Goal: Information Seeking & Learning: Learn about a topic

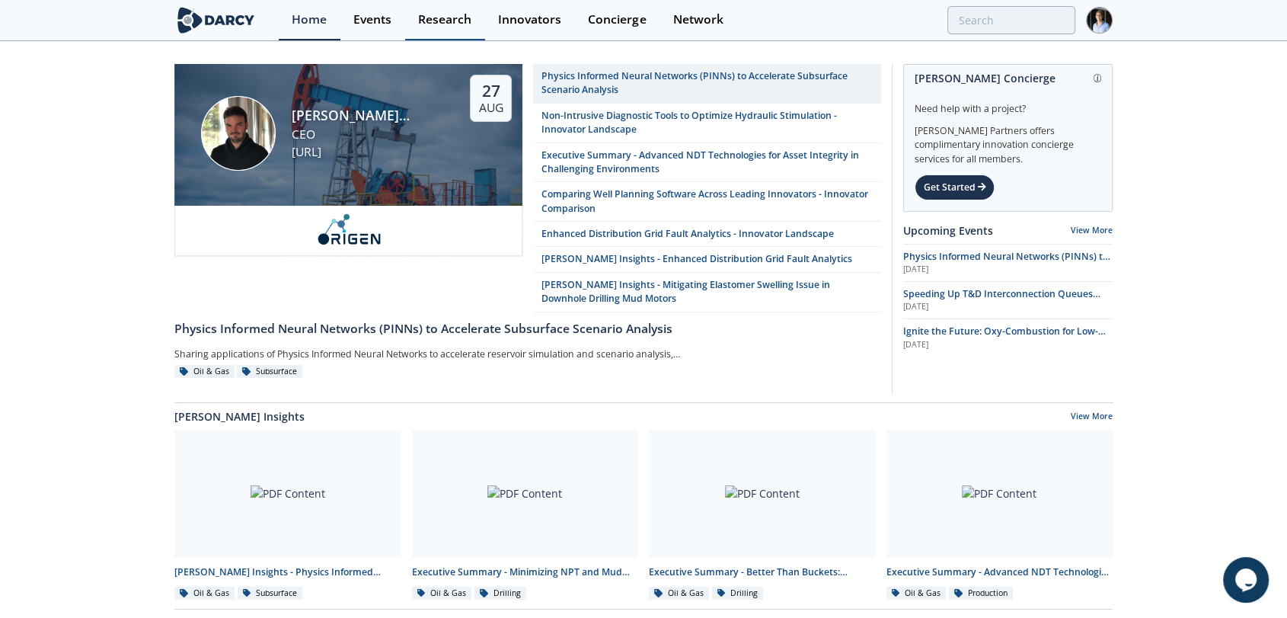
click at [459, 22] on div "Research" at bounding box center [444, 20] width 53 height 12
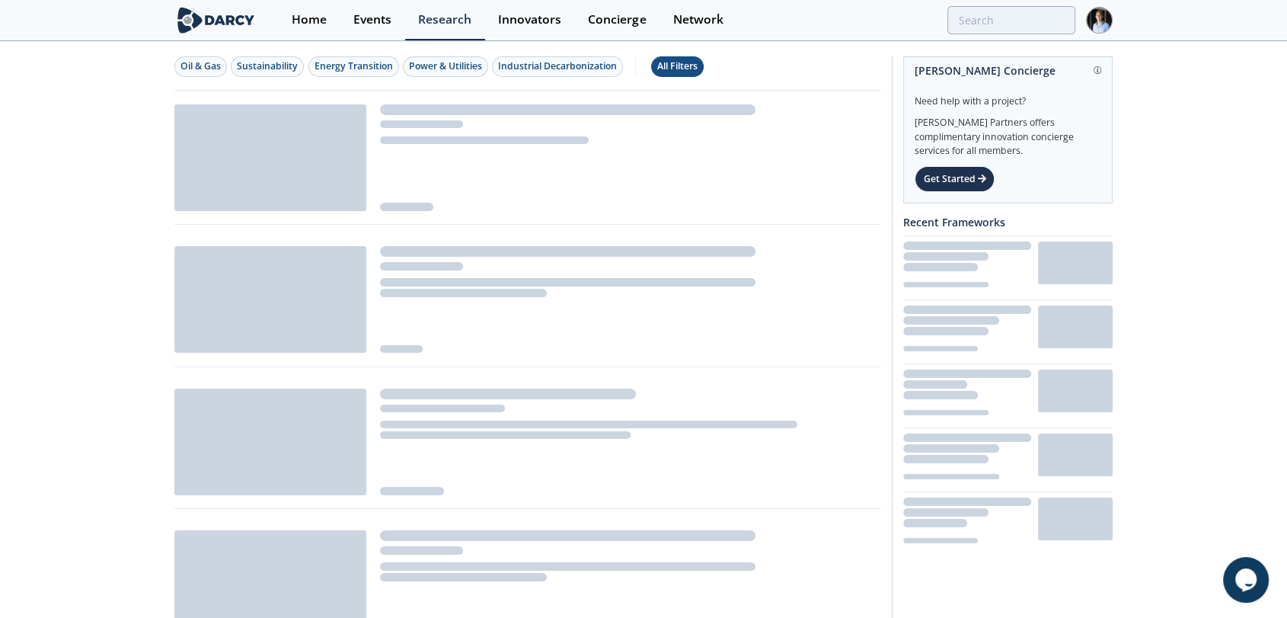
click at [679, 62] on div "All Filters" at bounding box center [677, 66] width 40 height 14
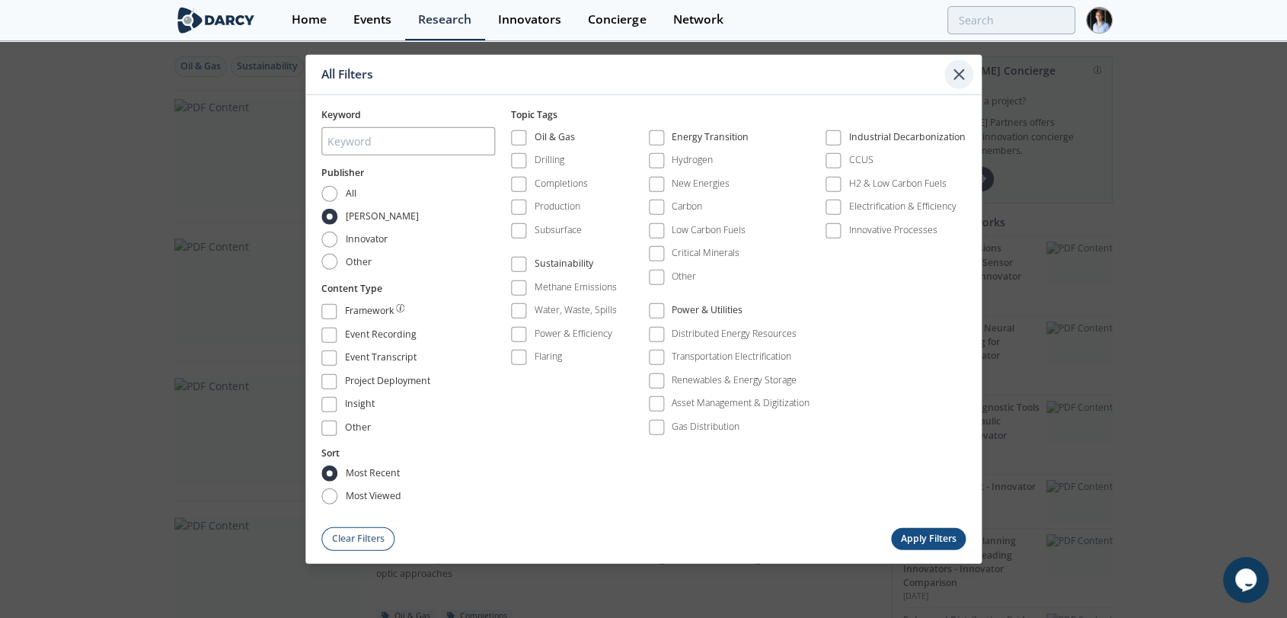
click at [956, 72] on icon at bounding box center [958, 73] width 9 height 9
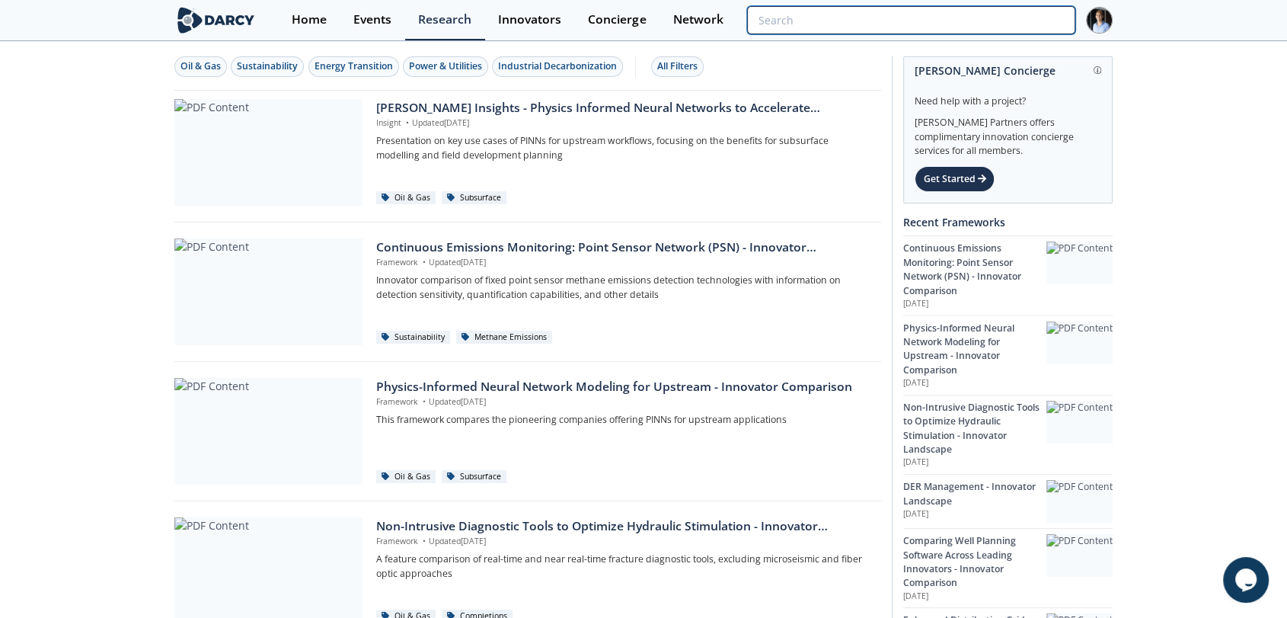
click at [999, 18] on input "search" at bounding box center [911, 20] width 328 height 28
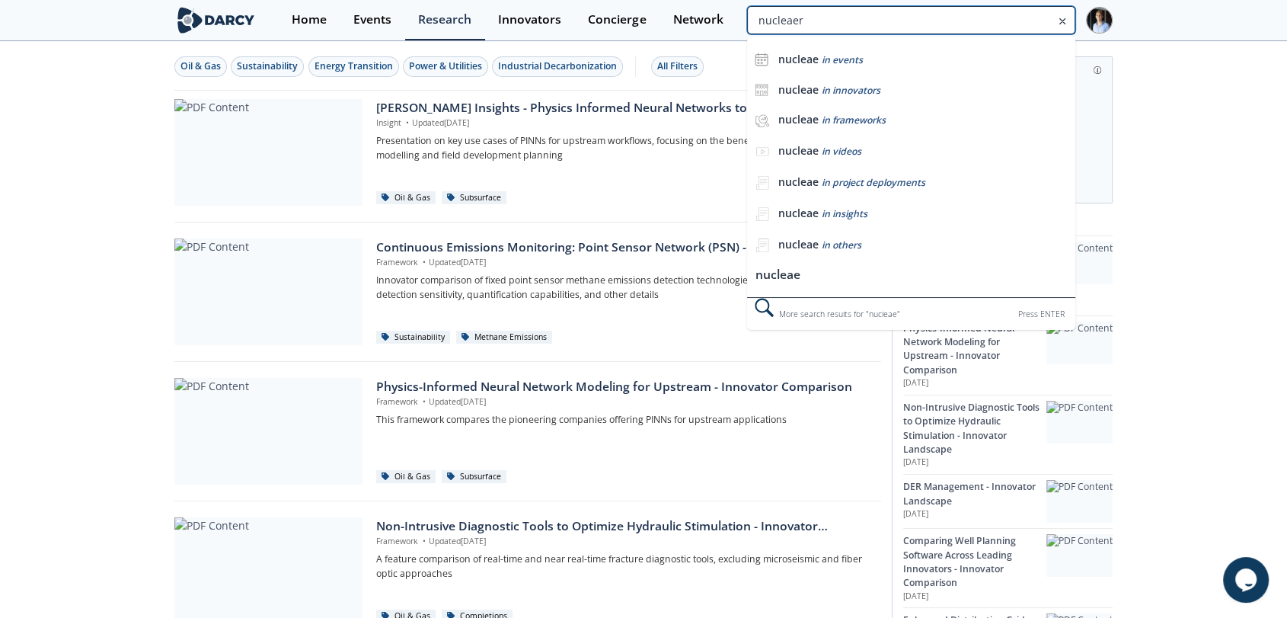
type input "nucleaer"
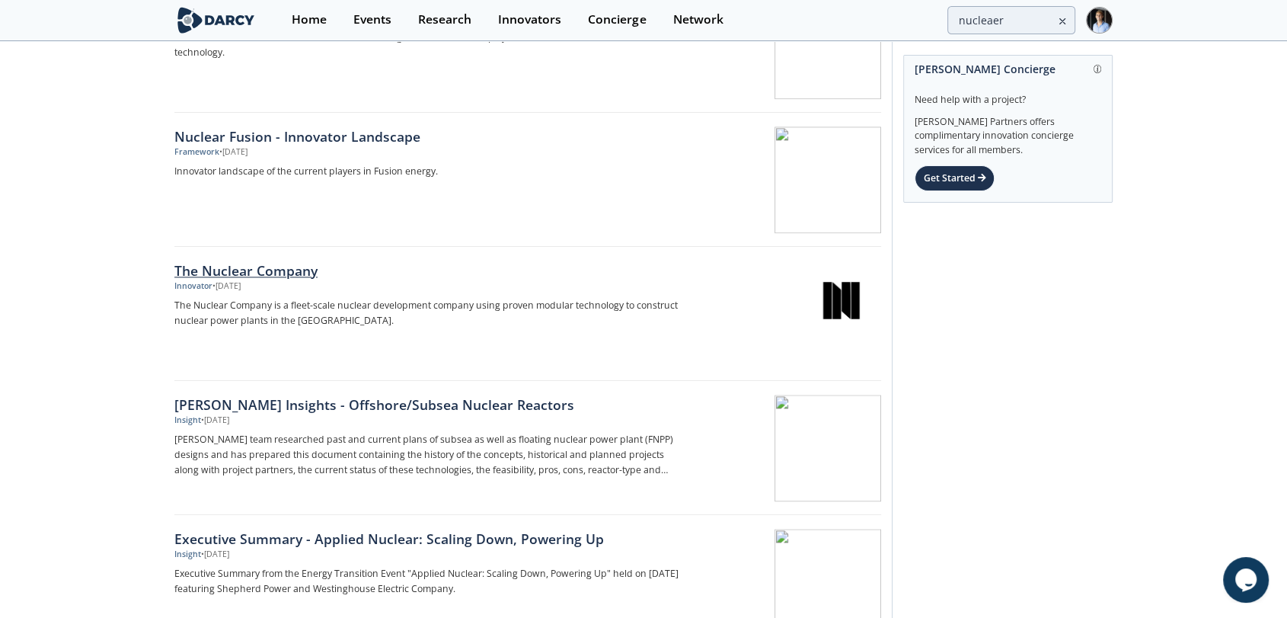
scroll to position [1353, 0]
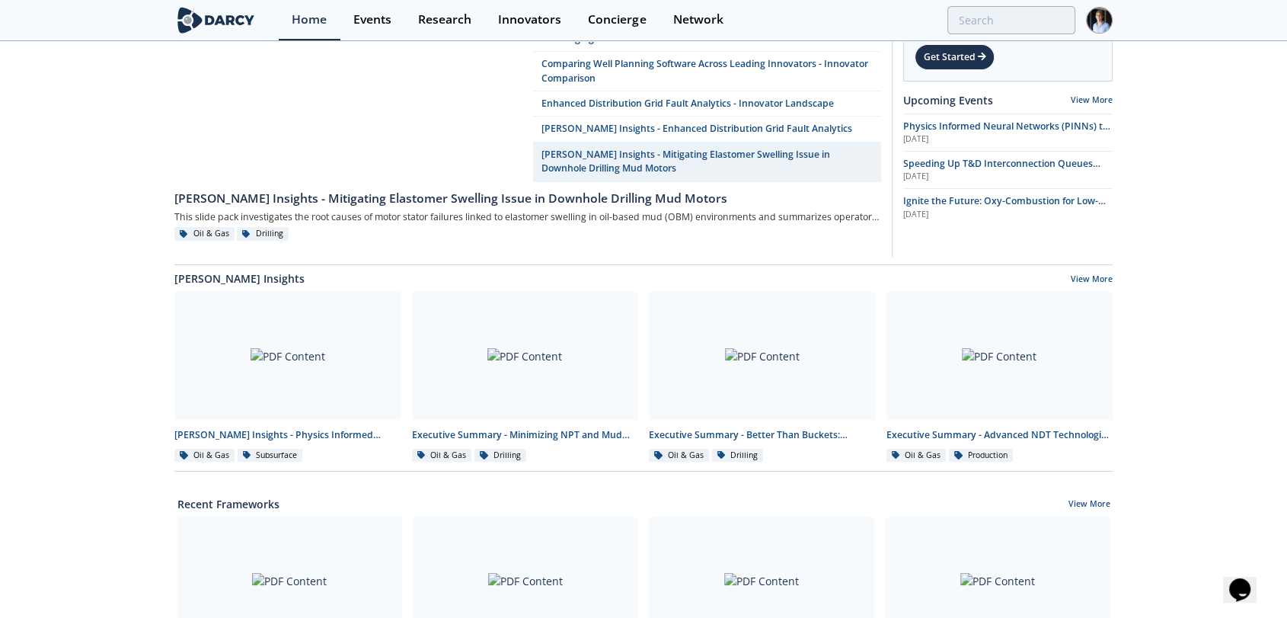
scroll to position [338, 0]
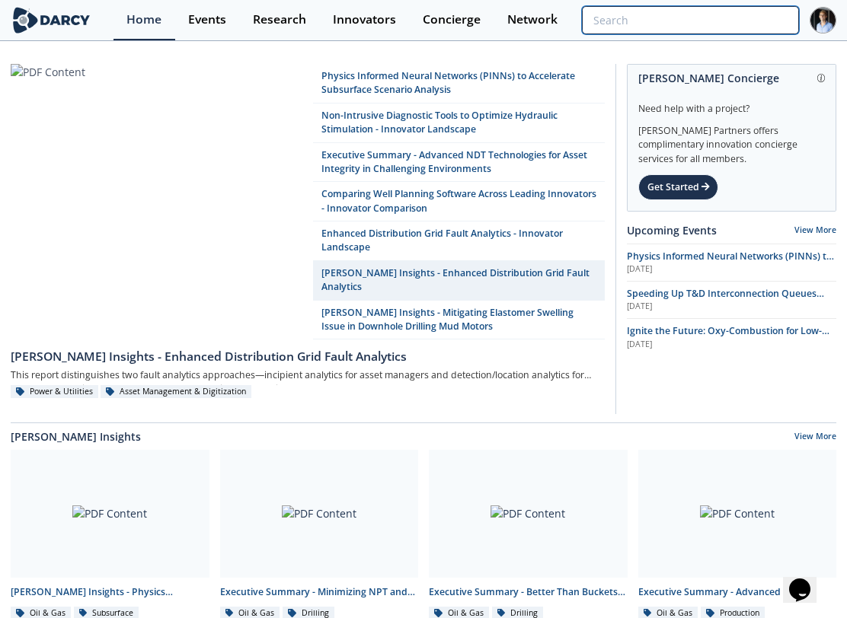
click at [758, 27] on input "search" at bounding box center [690, 20] width 217 height 28
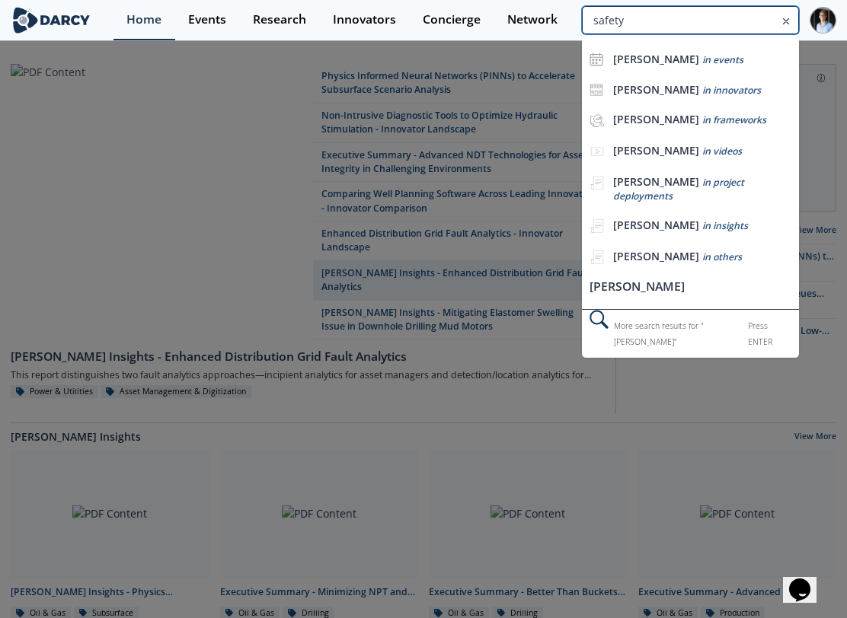
type input "safety"
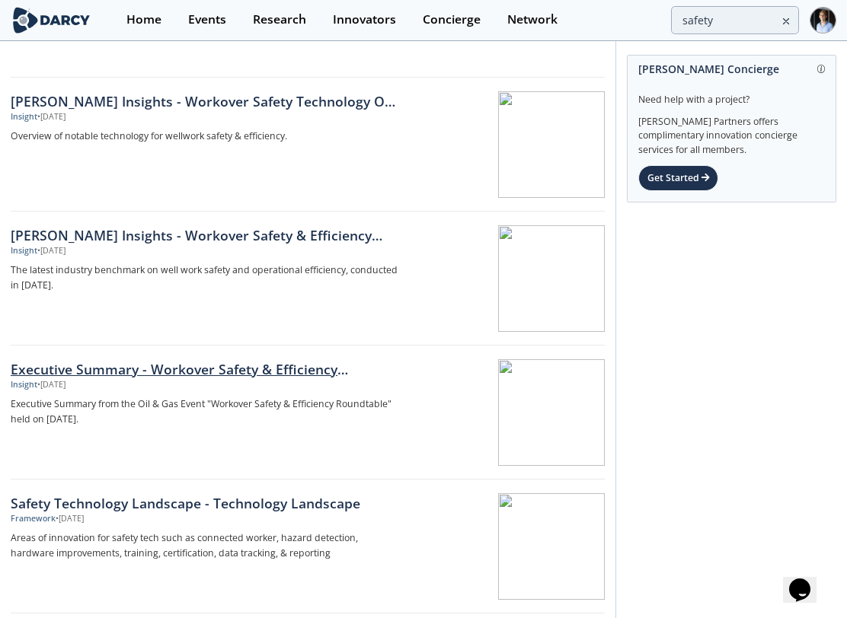
scroll to position [1269, 0]
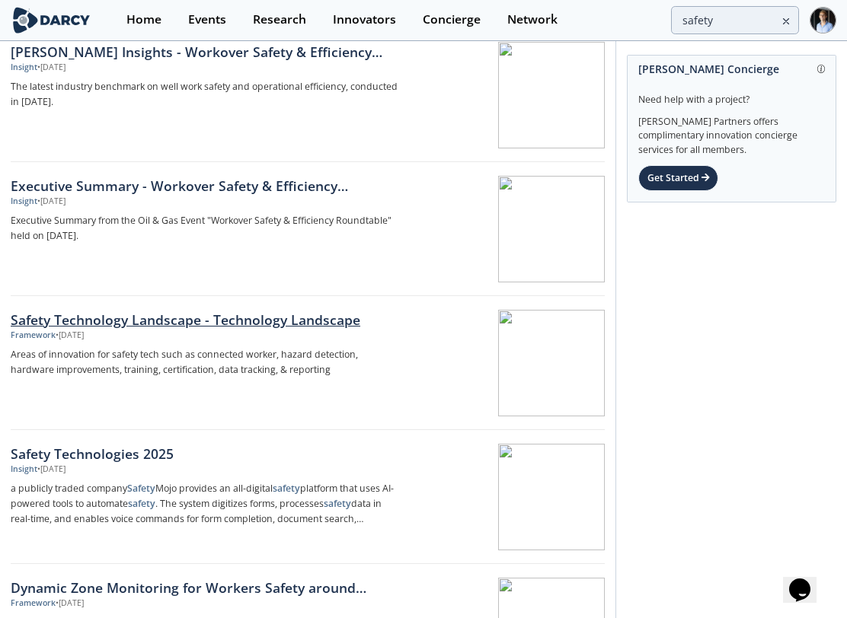
click at [342, 337] on div "Framework • [DATE]" at bounding box center [206, 336] width 391 height 12
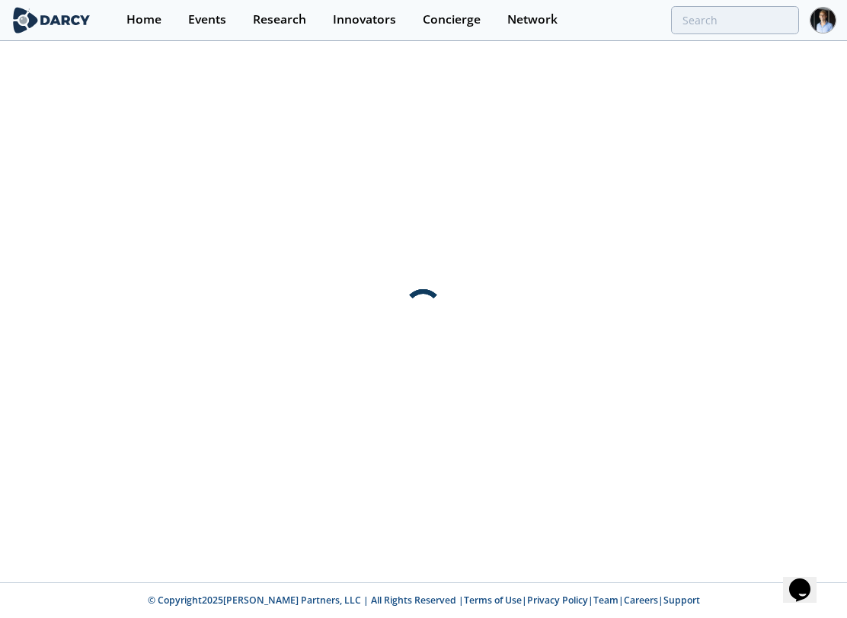
scroll to position [0, 0]
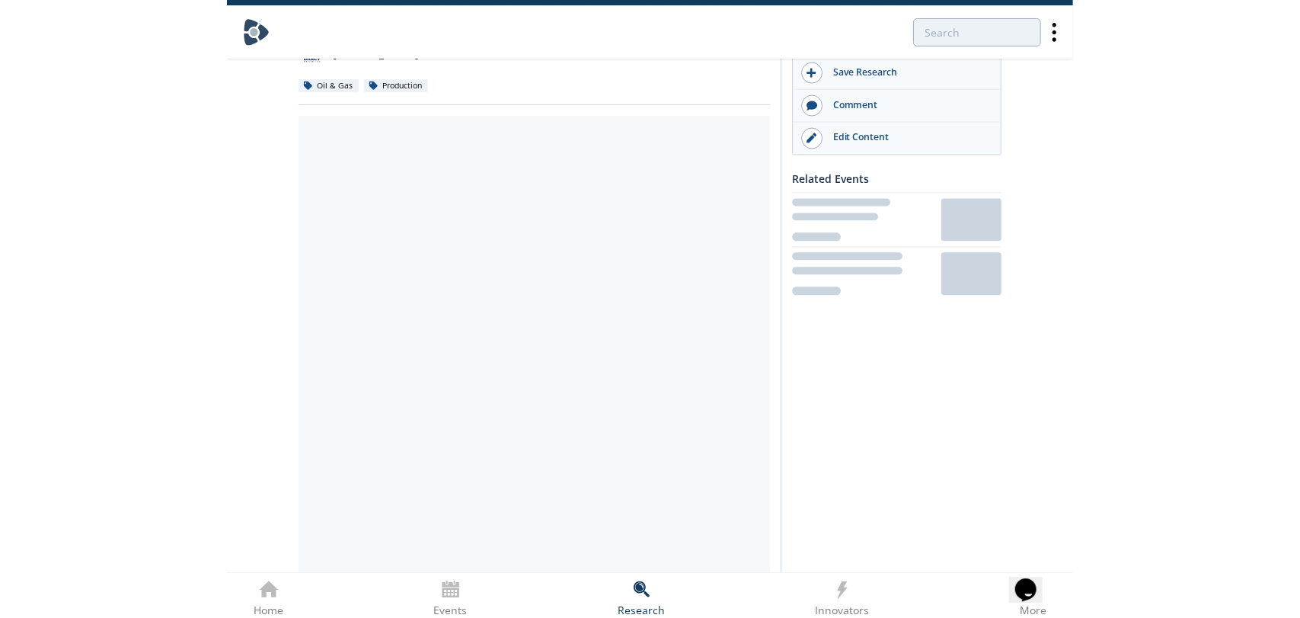
scroll to position [139, 0]
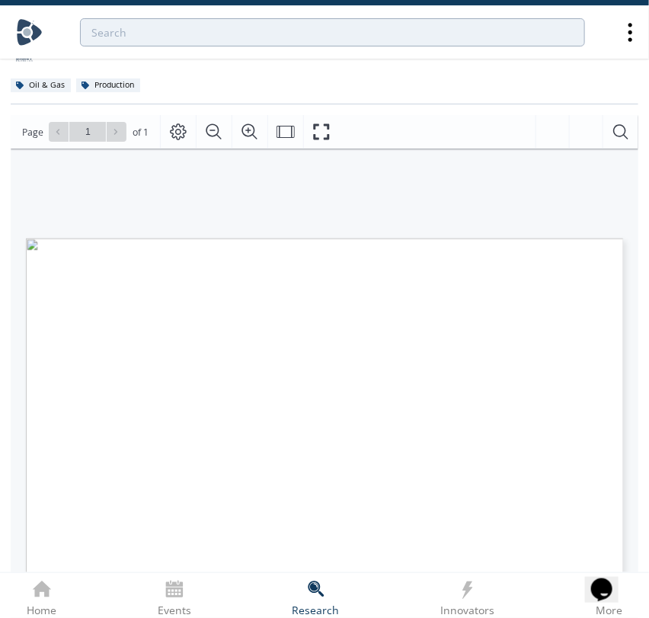
click at [452, 376] on span "Page 1" at bounding box center [403, 627] width 530 height 505
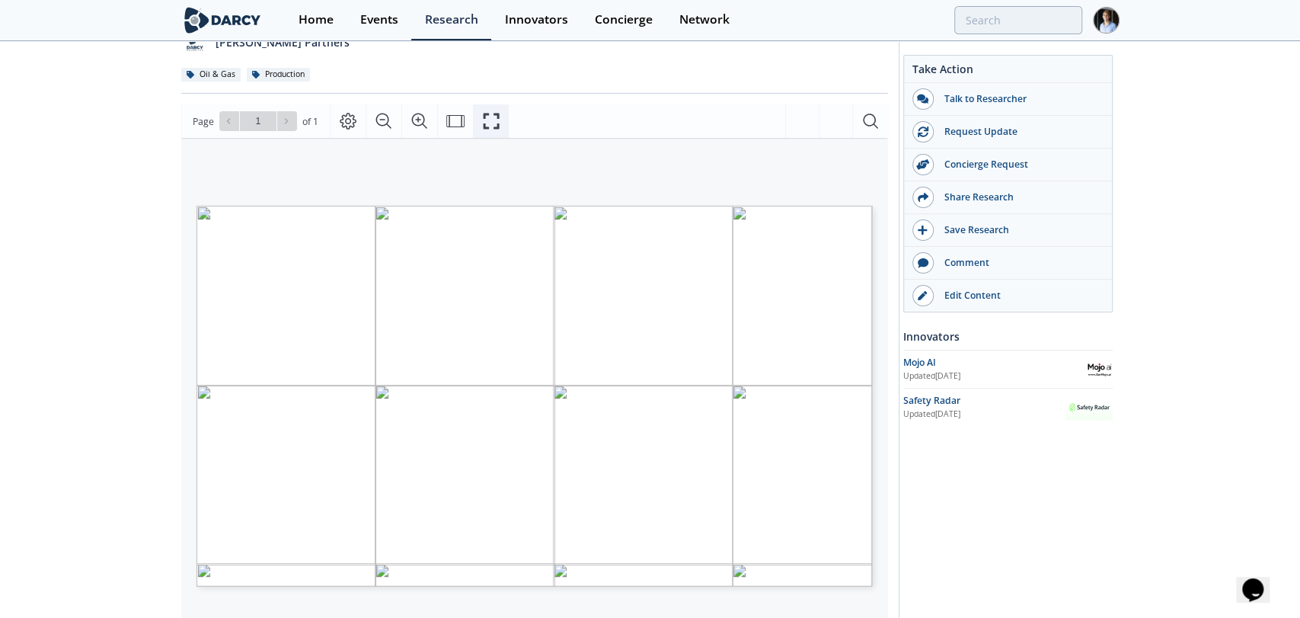
click at [494, 136] on button "Fullscreen" at bounding box center [491, 121] width 36 height 34
